Goal: Find specific page/section: Find specific page/section

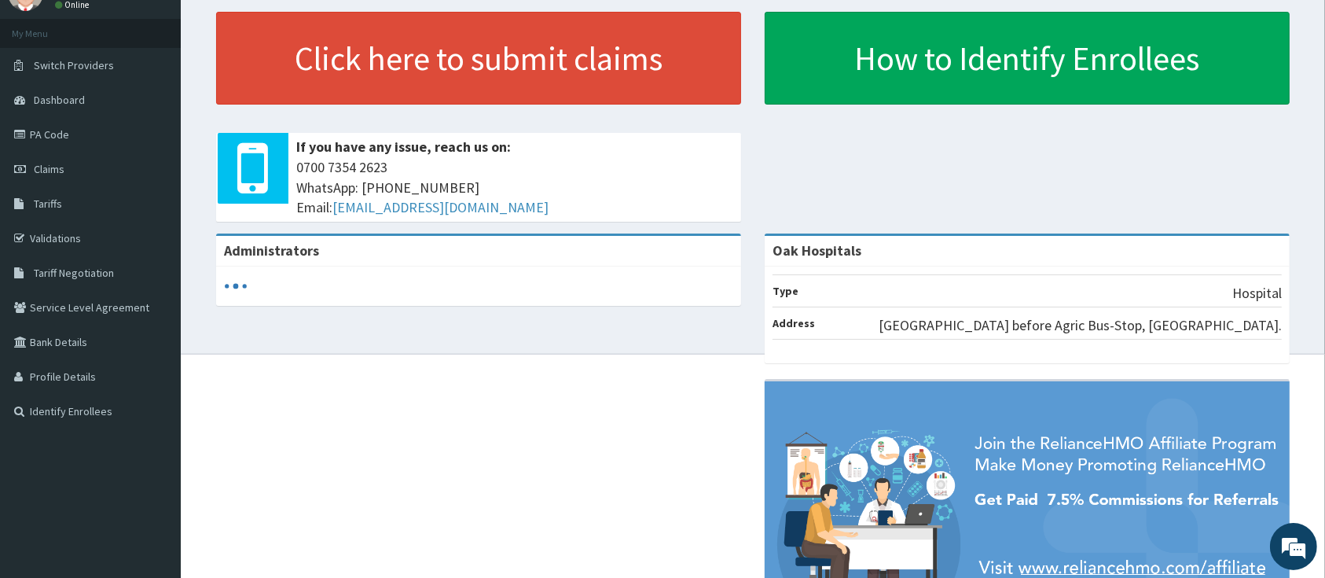
scroll to position [105, 0]
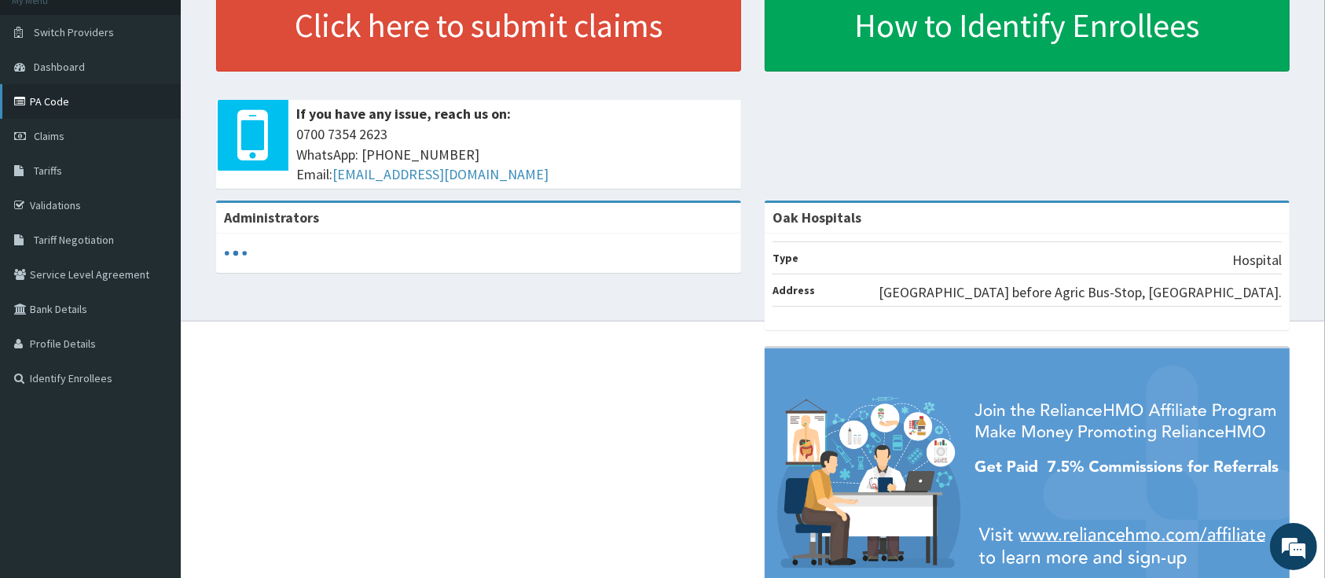
click at [44, 101] on link "PA Code" at bounding box center [90, 101] width 181 height 35
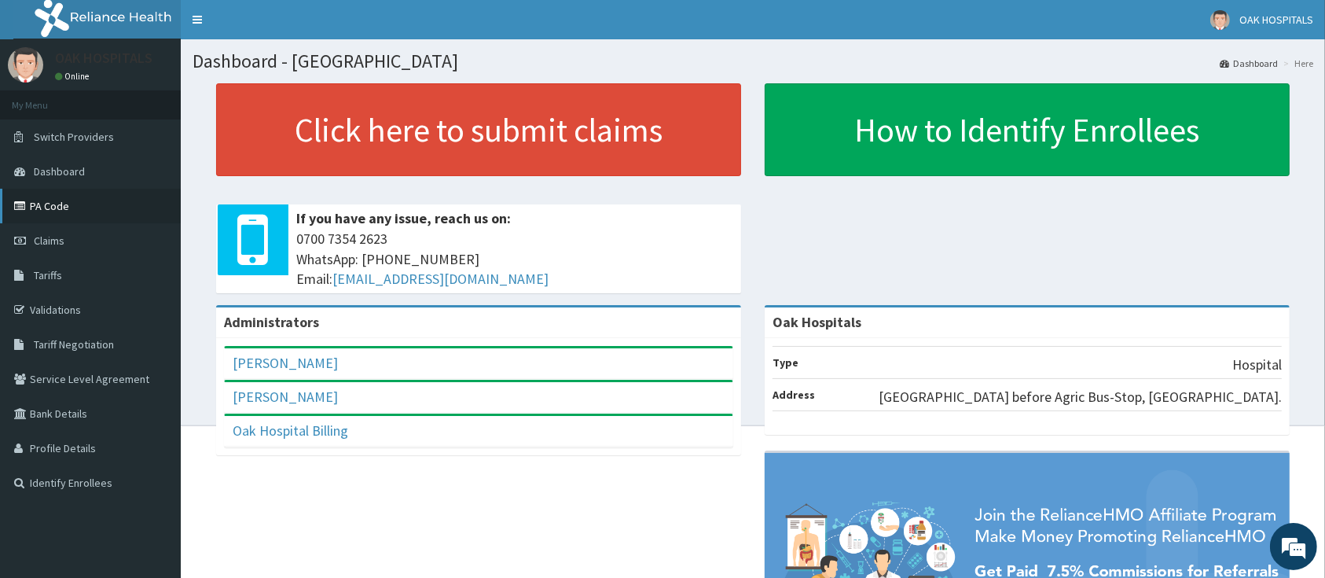
click at [57, 200] on link "PA Code" at bounding box center [90, 206] width 181 height 35
